Goal: Book appointment/travel/reservation

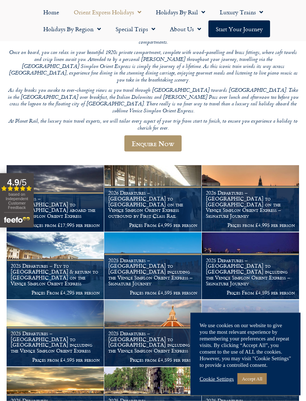
scroll to position [132, 0]
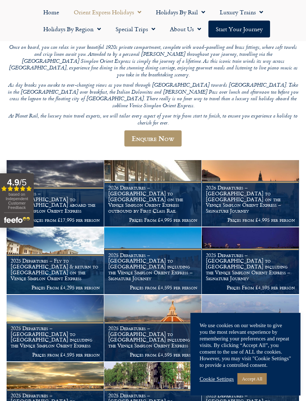
click at [251, 360] on link "Accept All" at bounding box center [252, 378] width 29 height 11
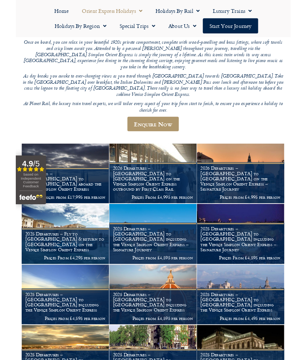
scroll to position [0, 0]
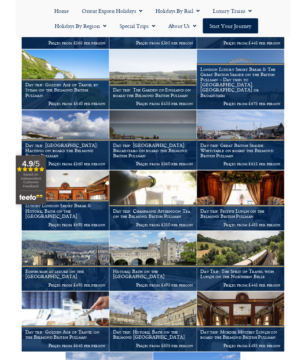
scroll to position [205, 0]
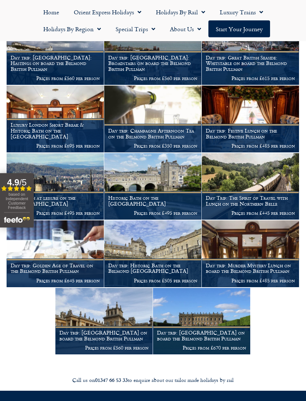
scroll to position [311, 0]
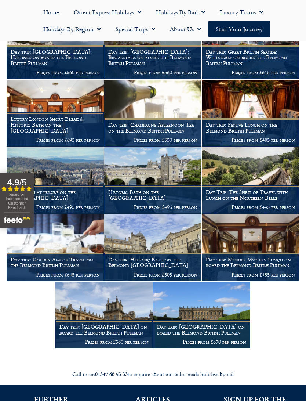
click at [165, 260] on h1 "Day trip: Historic Bath on the Belmond [GEOGRAPHIC_DATA]" at bounding box center [152, 263] width 89 height 12
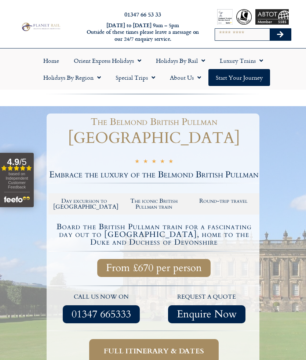
click at [291, 232] on div at bounding box center [153, 260] width 306 height 308
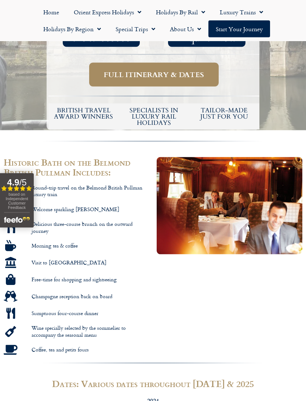
scroll to position [285, 0]
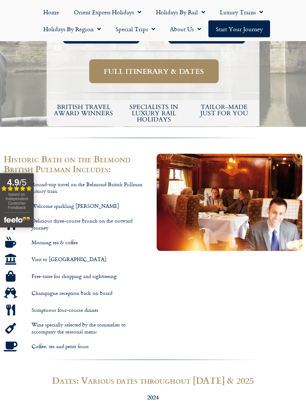
click at [229, 197] on img at bounding box center [230, 202] width 146 height 97
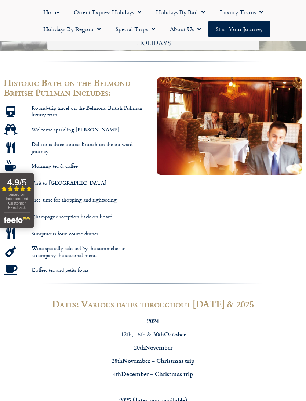
scroll to position [364, 0]
